Goal: Find specific page/section

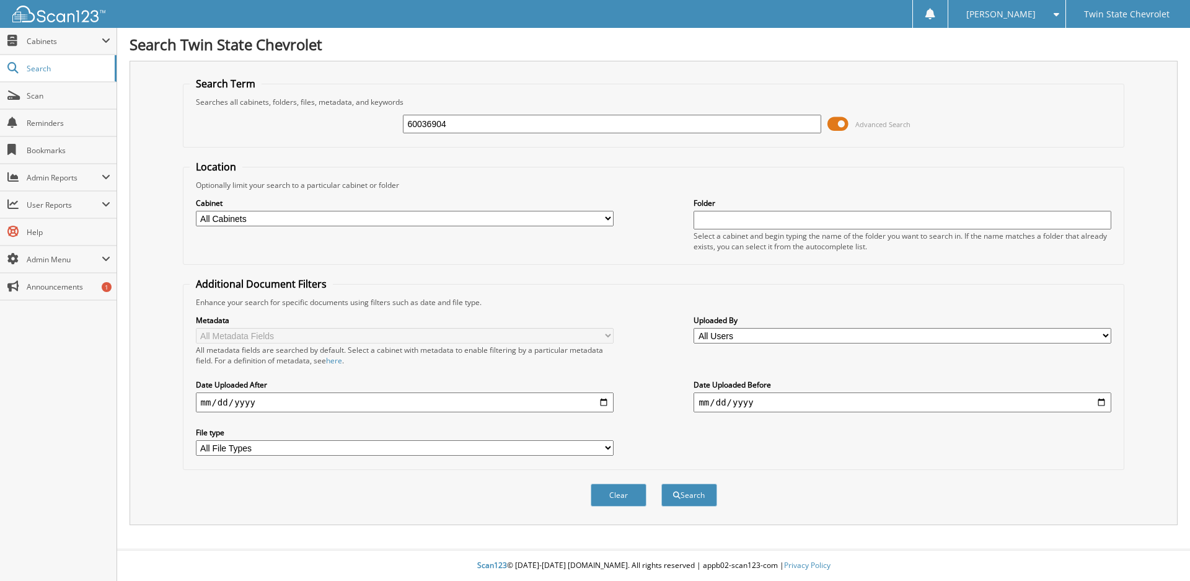
type input "60036904"
click at [661, 483] on button "Search" at bounding box center [689, 494] width 56 height 23
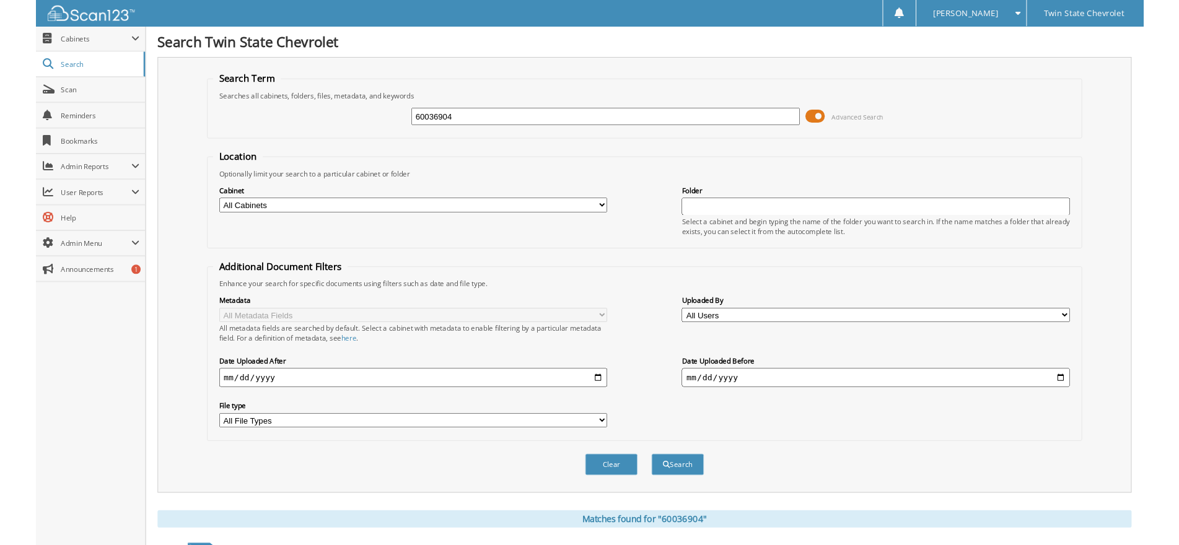
scroll to position [181, 0]
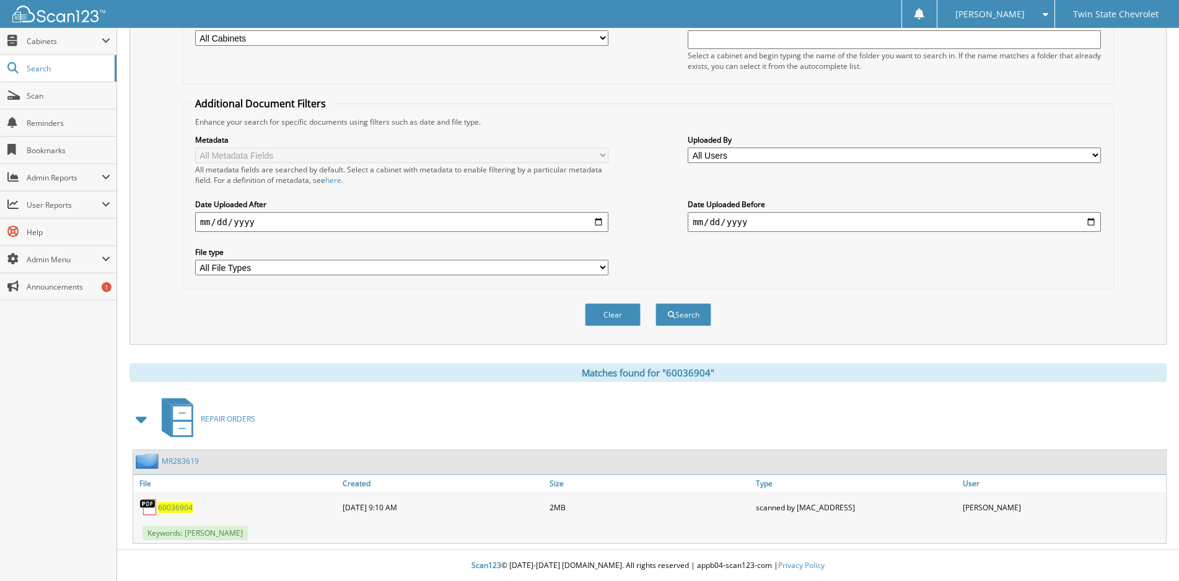
click at [174, 508] on span "60036904" at bounding box center [175, 507] width 35 height 11
click at [182, 508] on span "60036904" at bounding box center [175, 507] width 35 height 11
click at [169, 503] on span "60036904" at bounding box center [175, 507] width 35 height 11
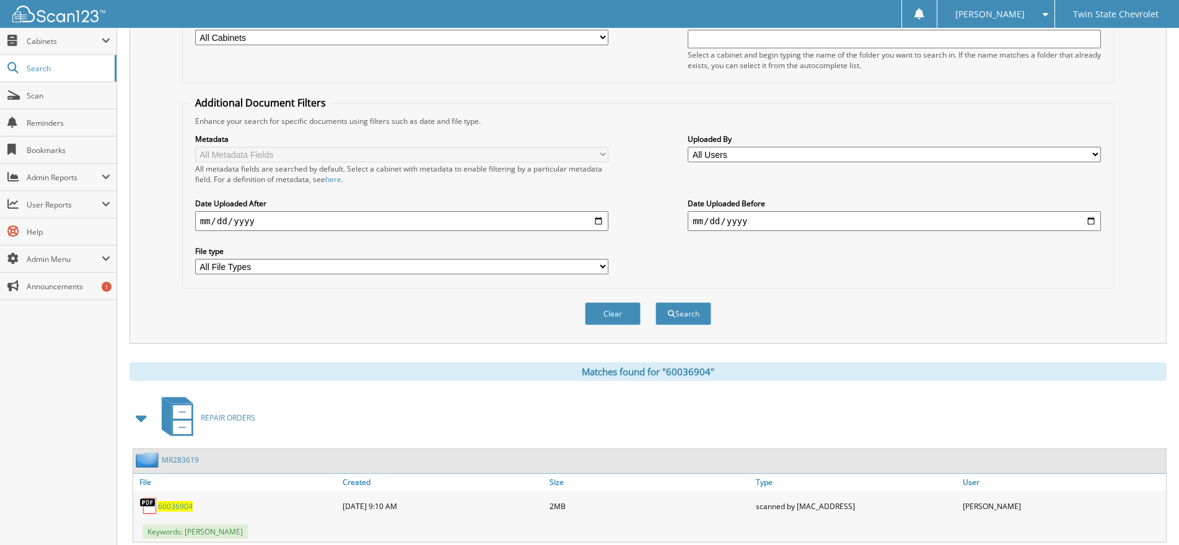
click at [183, 508] on span "60036904" at bounding box center [175, 506] width 35 height 11
drag, startPoint x: 183, startPoint y: 508, endPoint x: 175, endPoint y: 510, distance: 7.7
click at [182, 508] on span "60036904" at bounding box center [175, 506] width 35 height 11
